Goal: Navigation & Orientation: Find specific page/section

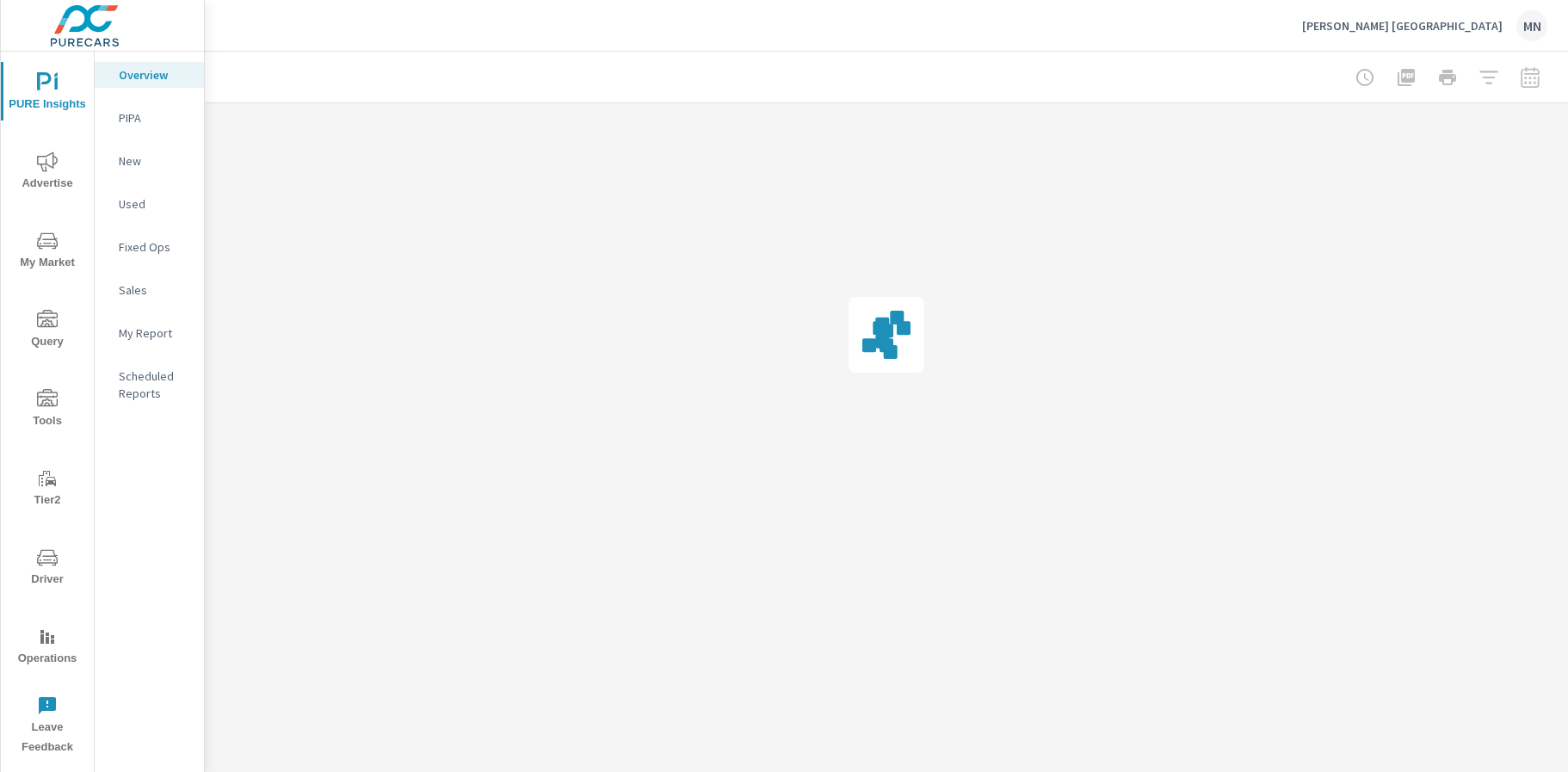
click at [1471, 21] on p "[PERSON_NAME] [GEOGRAPHIC_DATA]" at bounding box center [1402, 26] width 201 height 16
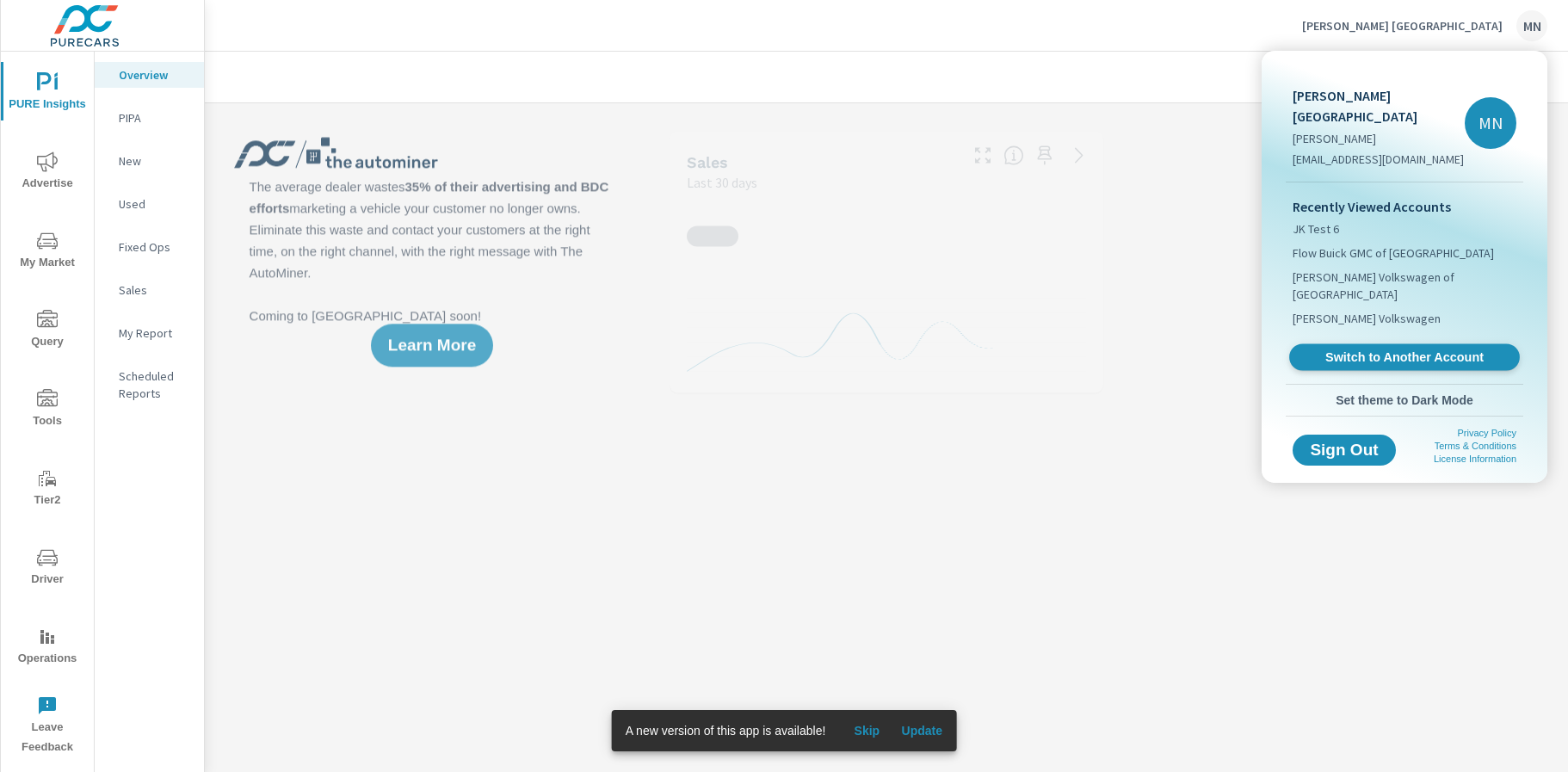
click at [1412, 349] on span "Switch to Another Account" at bounding box center [1404, 357] width 211 height 16
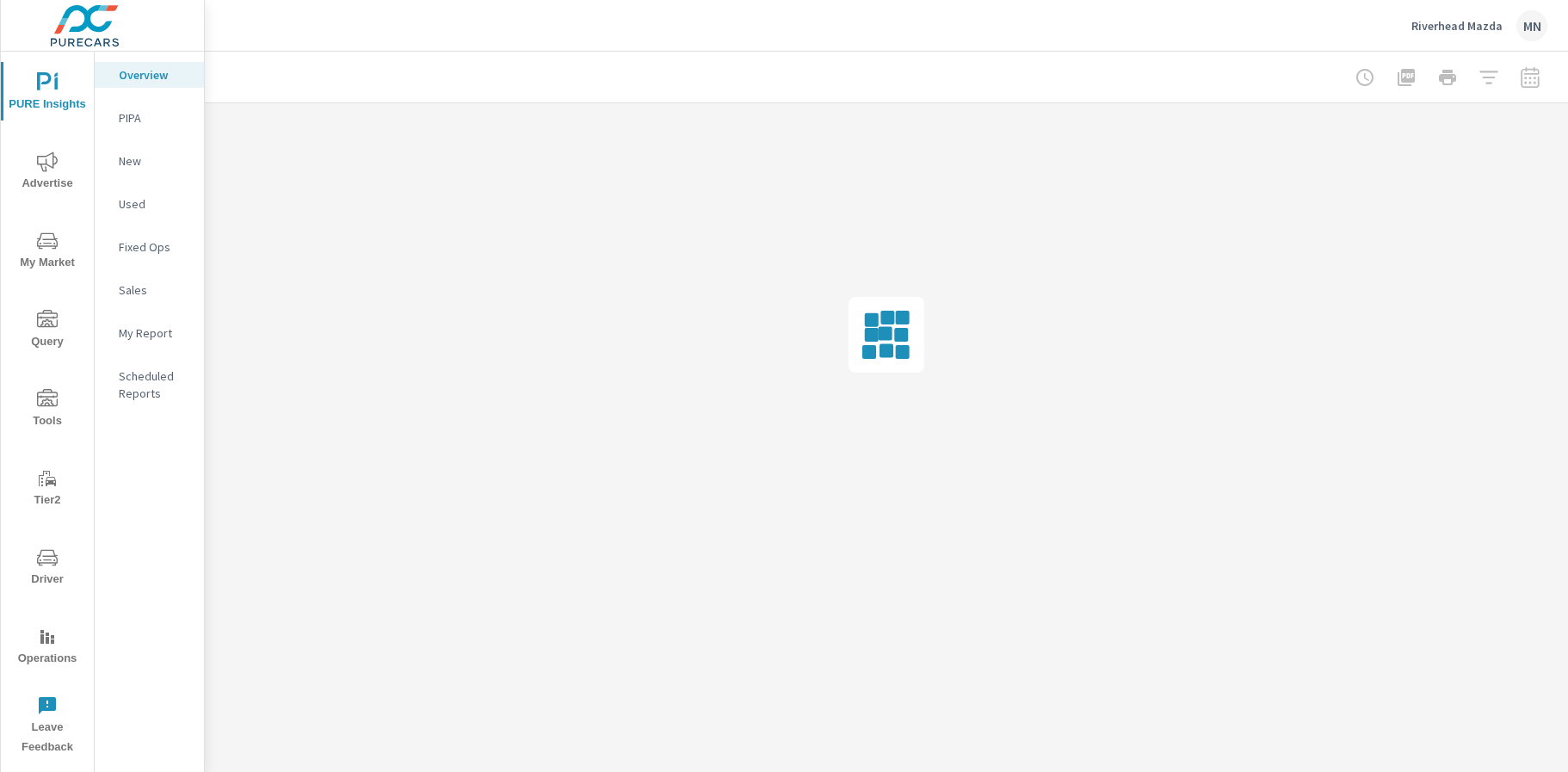
click at [49, 569] on span "Driver" at bounding box center [47, 569] width 82 height 42
